Goal: Task Accomplishment & Management: Use online tool/utility

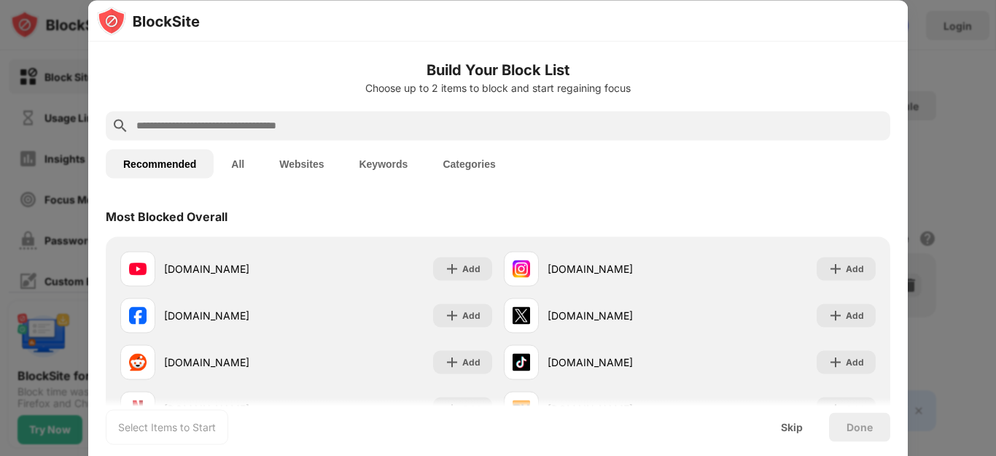
drag, startPoint x: 200, startPoint y: 260, endPoint x: 972, endPoint y: 114, distance: 786.0
click at [200, 261] on div "[DOMAIN_NAME]" at bounding box center [235, 268] width 142 height 15
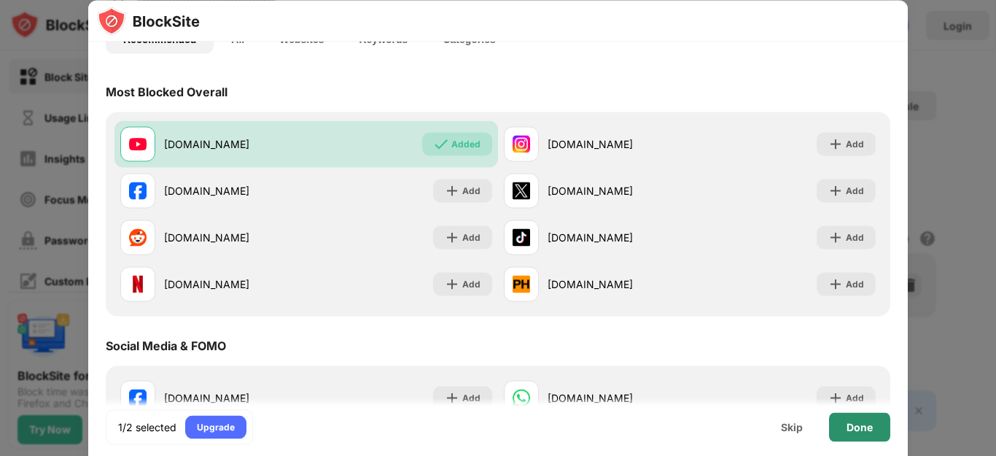
scroll to position [236, 0]
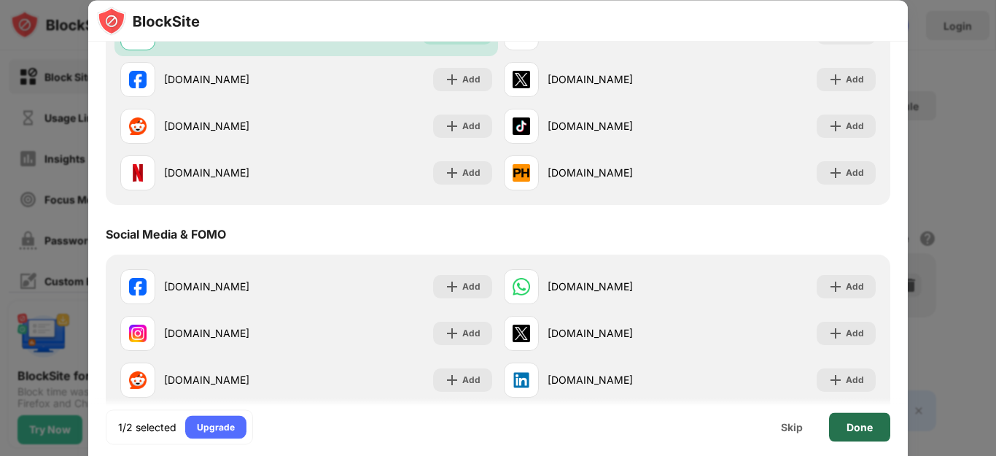
click at [838, 431] on div "Done" at bounding box center [859, 426] width 61 height 29
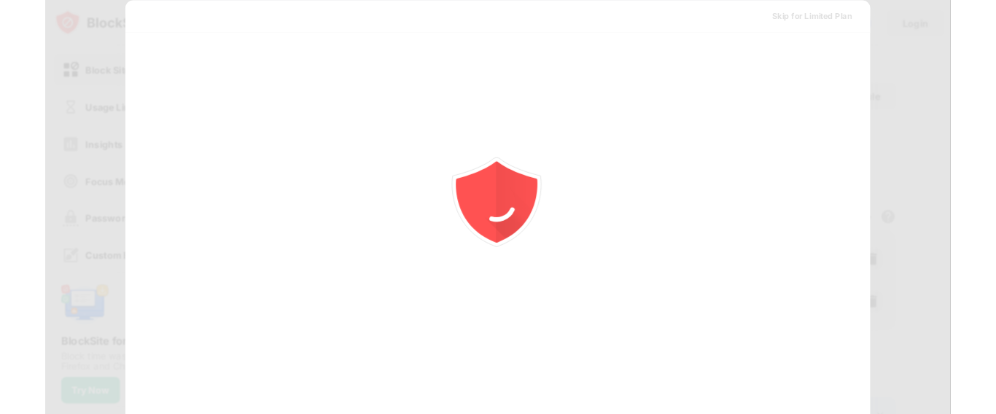
scroll to position [0, 0]
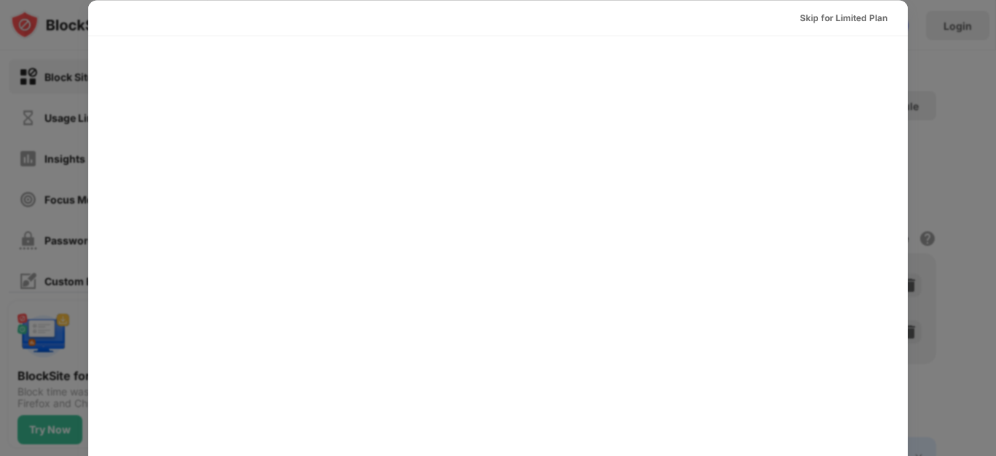
click at [828, 18] on div "Skip for Limited Plan" at bounding box center [844, 17] width 88 height 15
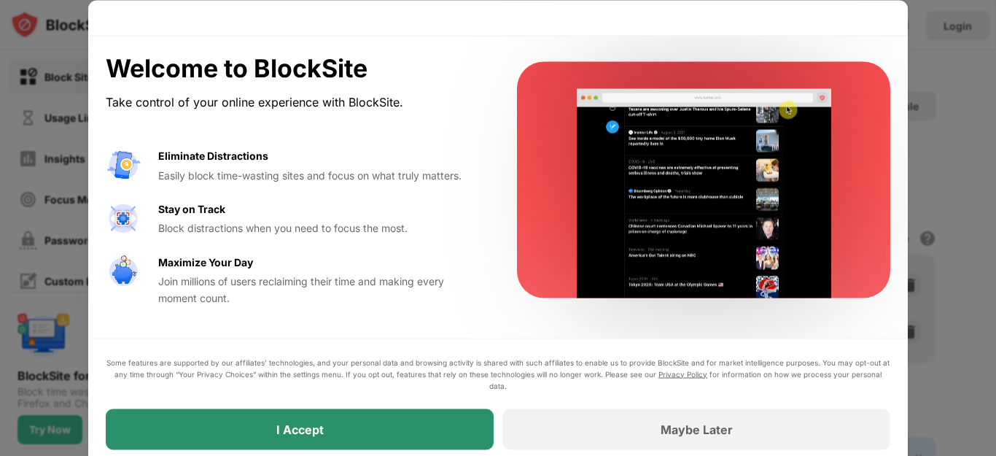
click at [358, 427] on div "I Accept" at bounding box center [300, 428] width 388 height 41
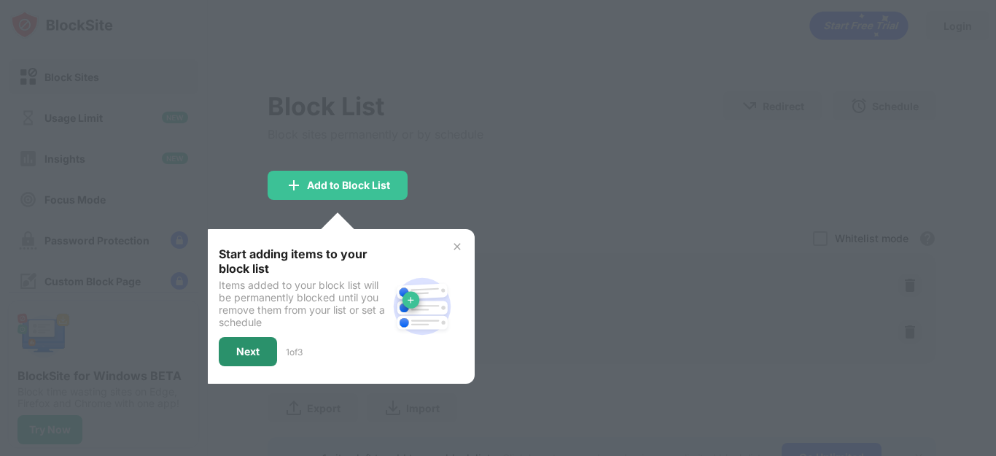
click at [245, 354] on div "Next" at bounding box center [247, 352] width 23 height 12
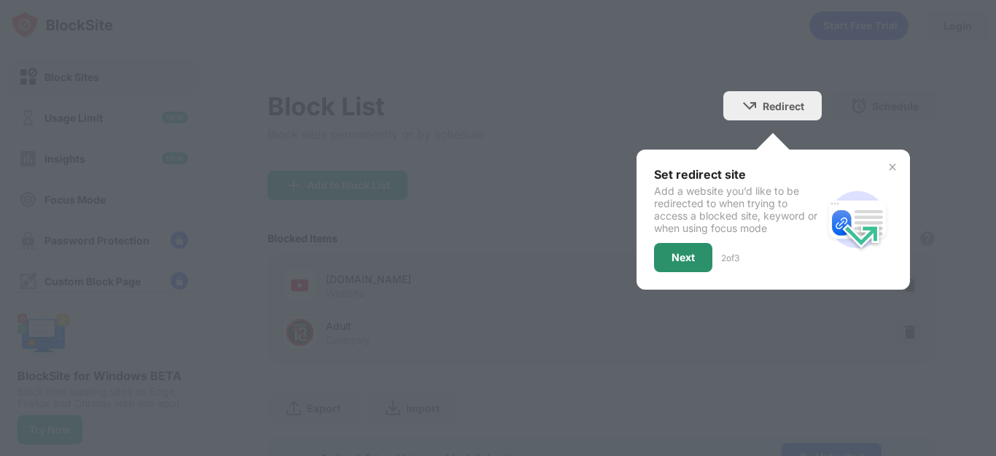
click at [677, 256] on div "Next" at bounding box center [683, 258] width 23 height 12
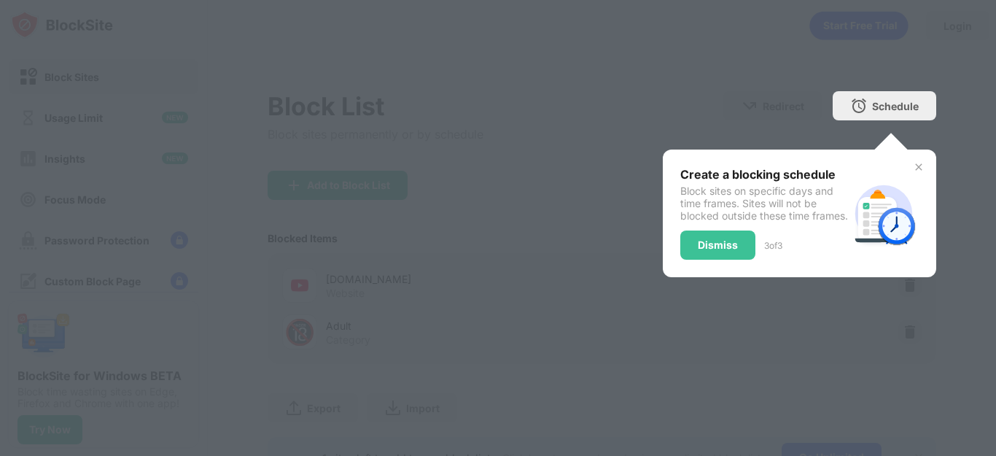
click at [699, 239] on div "Dismiss" at bounding box center [718, 245] width 40 height 12
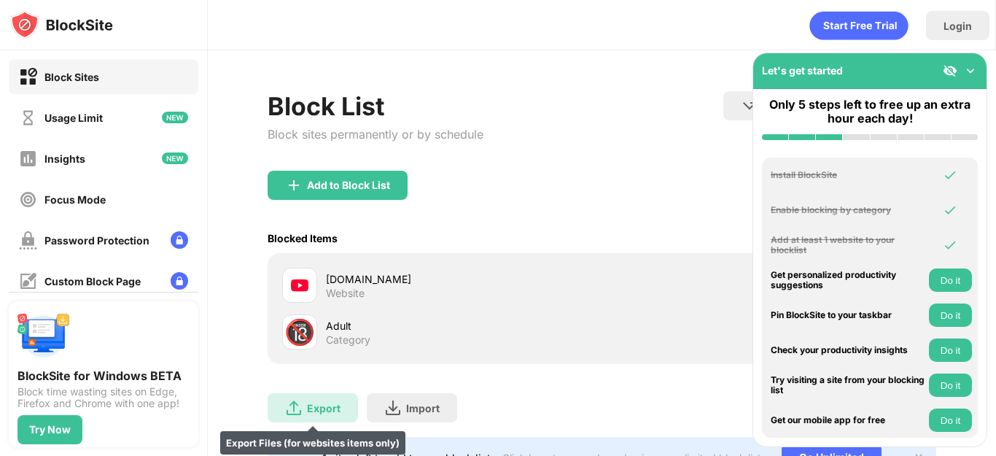
click at [311, 402] on div "Export" at bounding box center [324, 408] width 34 height 12
